Goal: Transaction & Acquisition: Purchase product/service

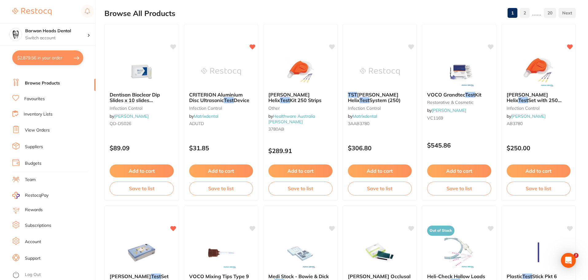
scroll to position [0, 0]
click at [35, 55] on button "$2,879.56 in your order" at bounding box center [47, 57] width 71 height 15
checkbox input "true"
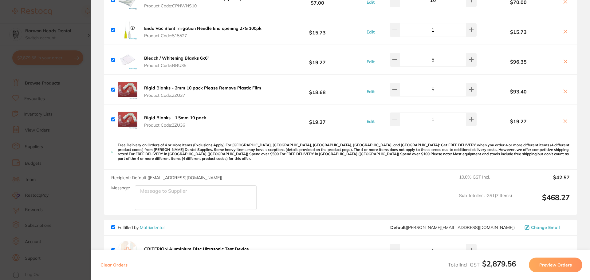
scroll to position [522, 0]
click at [77, 20] on section "Update RRP Set your pre negotiated price for this item. Item Agreed RRP (excl. …" at bounding box center [295, 140] width 590 height 280
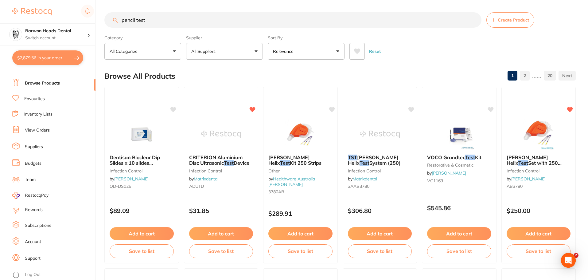
click at [198, 22] on input "pencil test" at bounding box center [292, 19] width 377 height 15
drag, startPoint x: 190, startPoint y: 22, endPoint x: 65, endPoint y: 22, distance: 125.3
click at [65, 22] on div "$2,879.56 Barwon Heads Dental Switch account Barwon Heads Dental Queenscliff Fa…" at bounding box center [294, 140] width 588 height 280
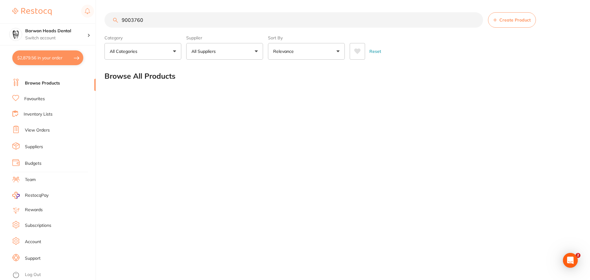
type input "9003760"
click at [250, 204] on div "9003760 Create Product Category All Categories All Categories No categories fou…" at bounding box center [346, 140] width 485 height 280
click at [27, 60] on button "$2,879.56 in your order" at bounding box center [47, 57] width 71 height 15
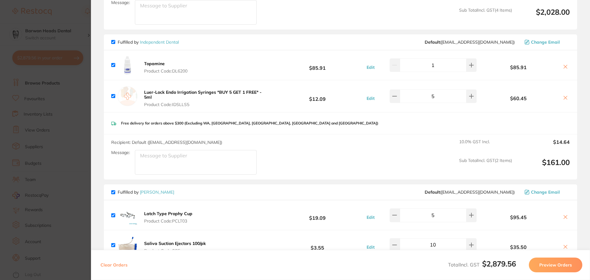
scroll to position [215, 0]
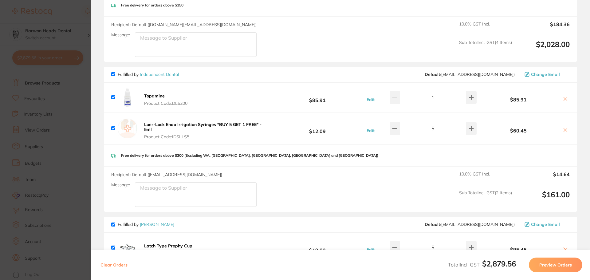
click at [177, 122] on b "Luer-Lock Endo Irrigation Syringes *BUY 5 GET 1 FREE* - 5ml" at bounding box center [202, 127] width 117 height 10
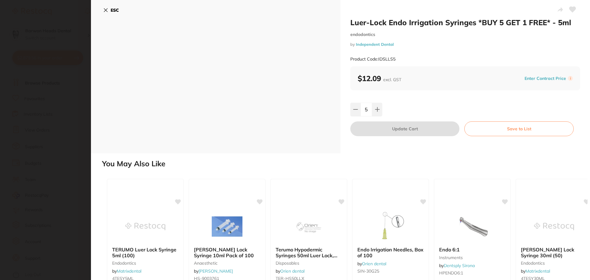
scroll to position [0, 0]
click at [103, 10] on icon at bounding box center [105, 10] width 5 height 5
